Goal: Transaction & Acquisition: Purchase product/service

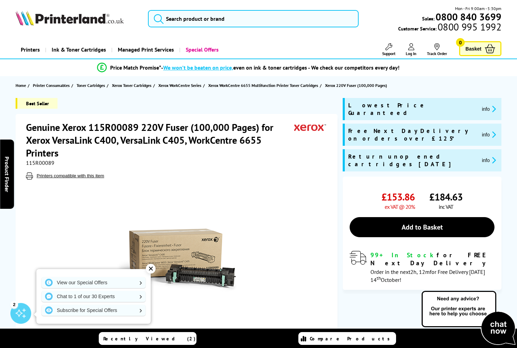
drag, startPoint x: 257, startPoint y: 157, endPoint x: 229, endPoint y: 92, distance: 70.6
click at [257, 157] on h1 "Genuine Xerox 115R00089 220V Fuser (100,000 Pages) for Xerox VersaLink C400, Ve…" at bounding box center [160, 140] width 268 height 38
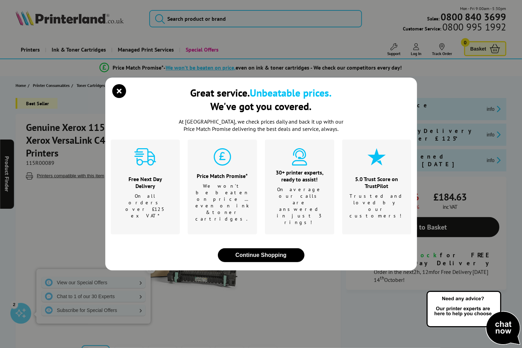
click at [126, 101] on div "Great service. Unbeatable prices. We've got you covered." at bounding box center [261, 102] width 301 height 32
click at [125, 98] on icon "close modal" at bounding box center [120, 91] width 14 height 14
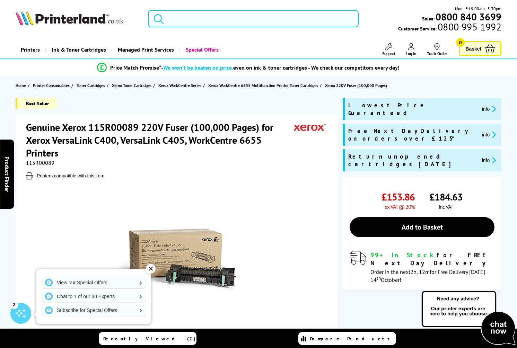
click at [175, 23] on input "search" at bounding box center [253, 18] width 211 height 17
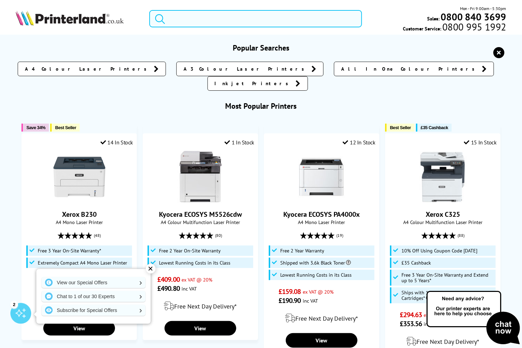
paste input "115R00115"
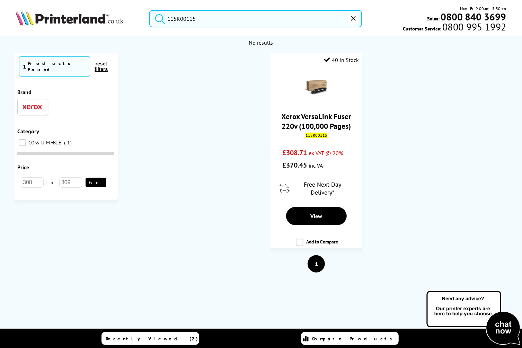
type input "115R00115"
click at [150, 10] on button "submit" at bounding box center [158, 17] width 17 height 15
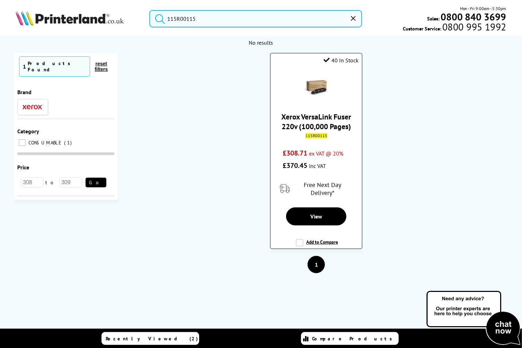
click at [319, 91] on img at bounding box center [316, 88] width 24 height 24
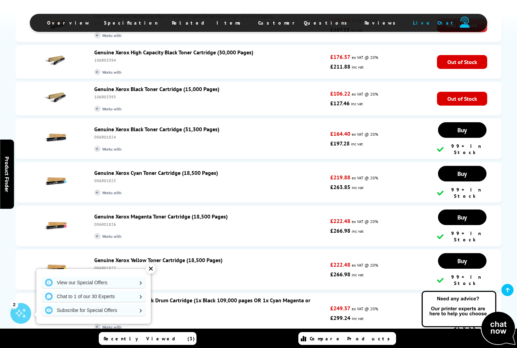
scroll to position [1801, 0]
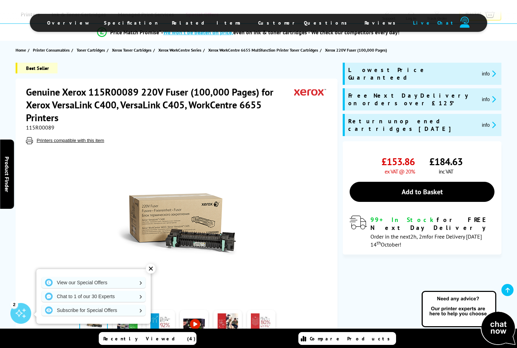
scroll to position [35, 0]
